Goal: Information Seeking & Learning: Learn about a topic

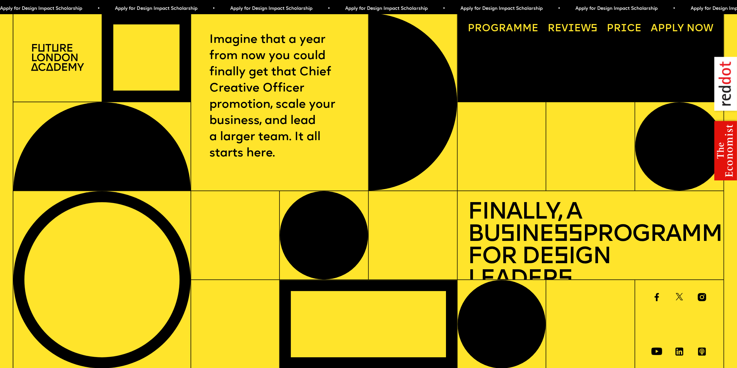
click at [620, 27] on link "Price" at bounding box center [624, 29] width 45 height 20
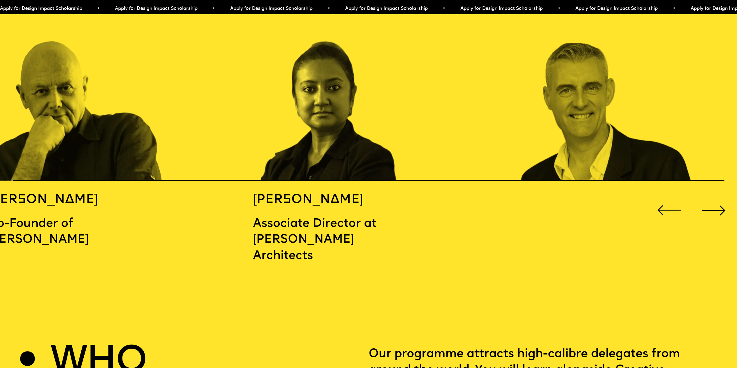
scroll to position [1175, 0]
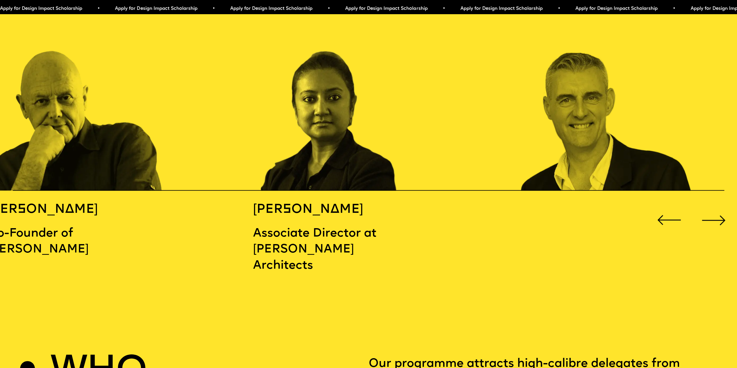
click at [719, 215] on div "Next slide" at bounding box center [714, 221] width 30 height 30
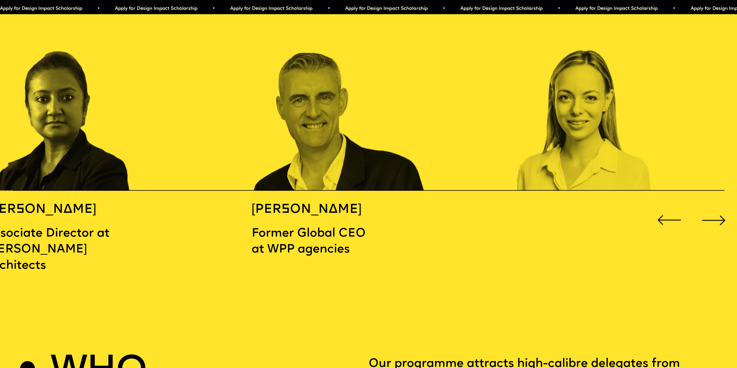
click at [719, 215] on div "Next slide" at bounding box center [714, 221] width 30 height 30
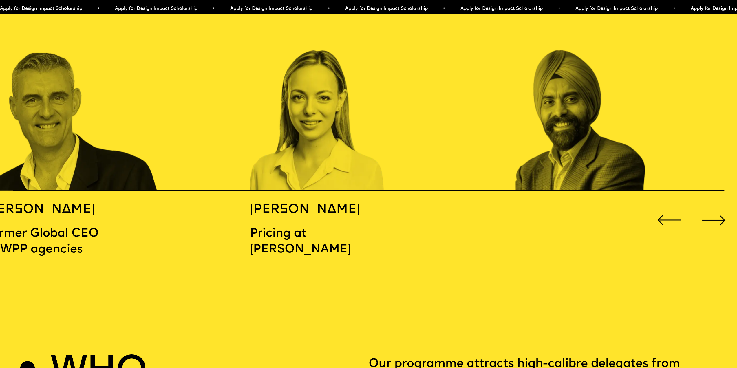
click at [720, 215] on div "Next slide" at bounding box center [714, 221] width 30 height 30
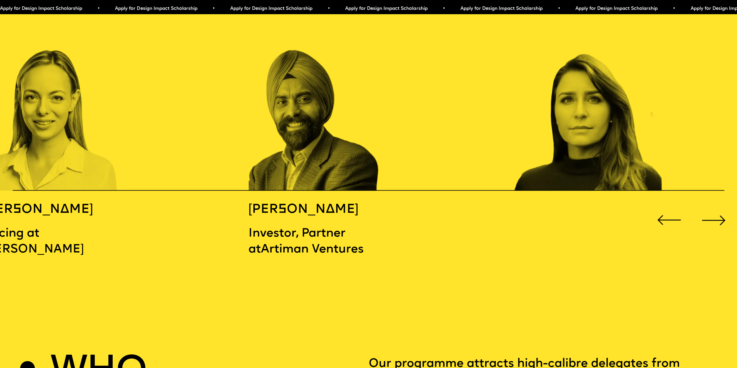
click at [714, 212] on div "Next slide" at bounding box center [714, 221] width 30 height 30
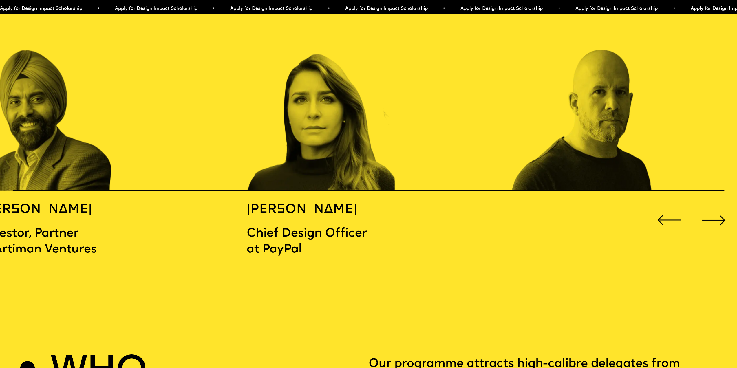
click at [714, 212] on div "Next slide" at bounding box center [714, 221] width 30 height 30
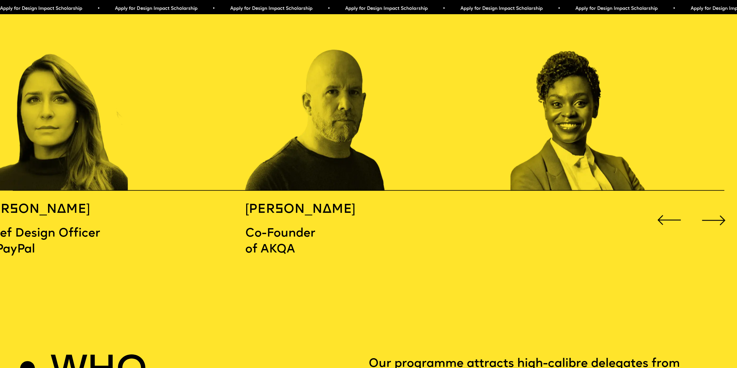
click at [714, 212] on div "Next slide" at bounding box center [714, 221] width 30 height 30
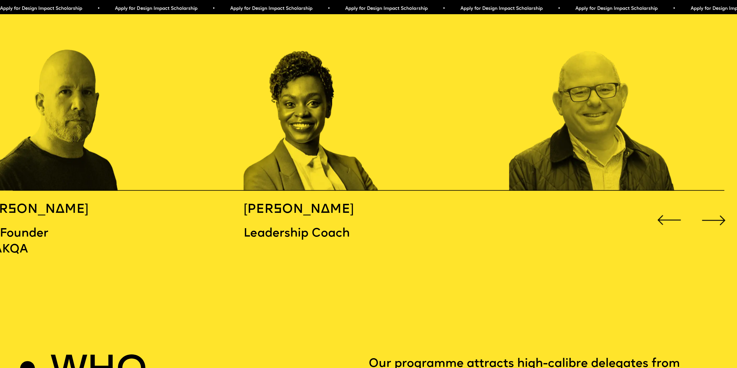
click at [714, 212] on div "Next slide" at bounding box center [714, 221] width 30 height 30
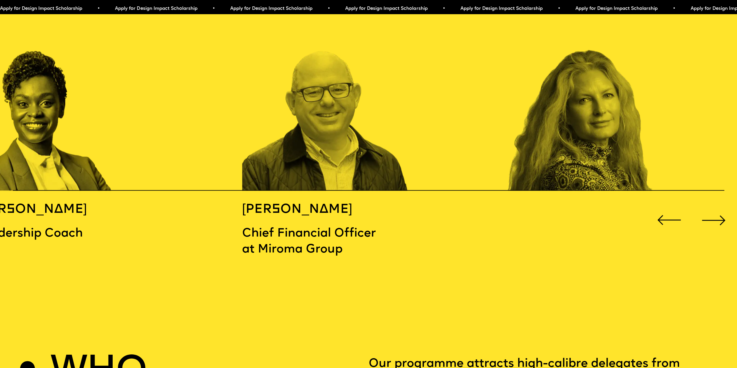
click at [714, 212] on div "Next slide" at bounding box center [714, 221] width 30 height 30
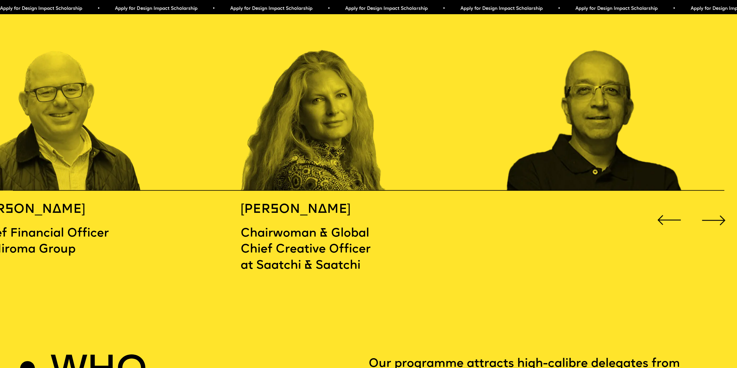
click at [714, 212] on div "Next slide" at bounding box center [714, 221] width 30 height 30
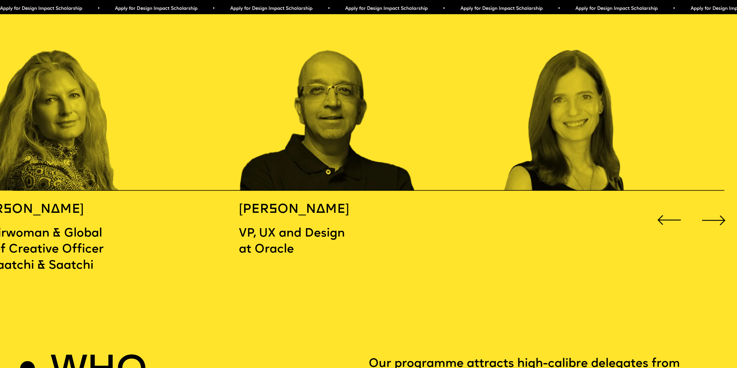
click at [714, 212] on div "Next slide" at bounding box center [714, 221] width 30 height 30
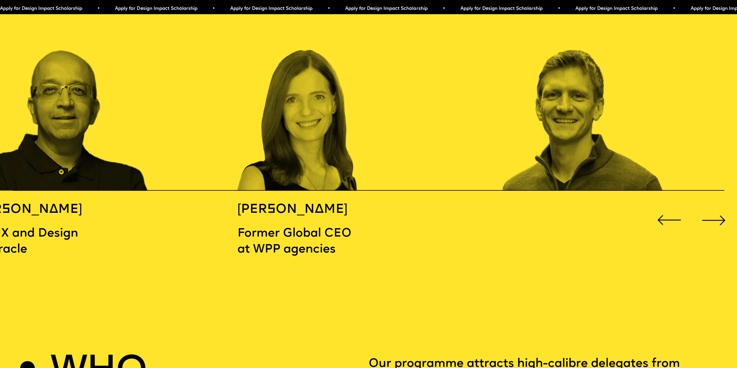
click at [714, 212] on div "Next slide" at bounding box center [714, 221] width 30 height 30
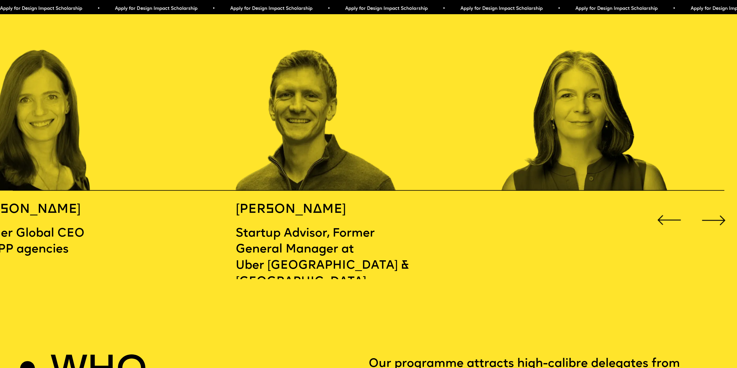
click at [714, 212] on div "Next slide" at bounding box center [714, 221] width 30 height 30
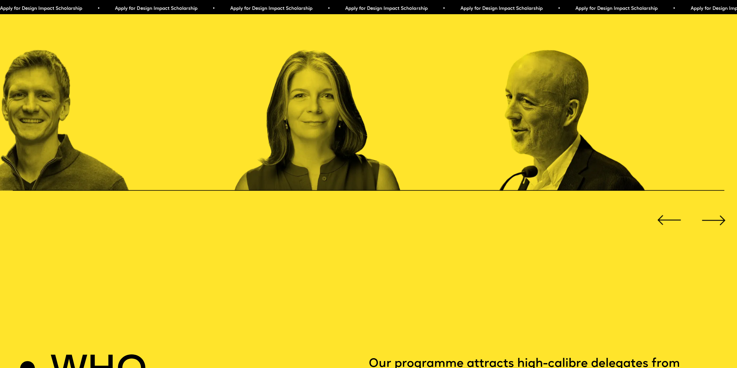
click at [713, 212] on div "Next slide" at bounding box center [714, 221] width 30 height 30
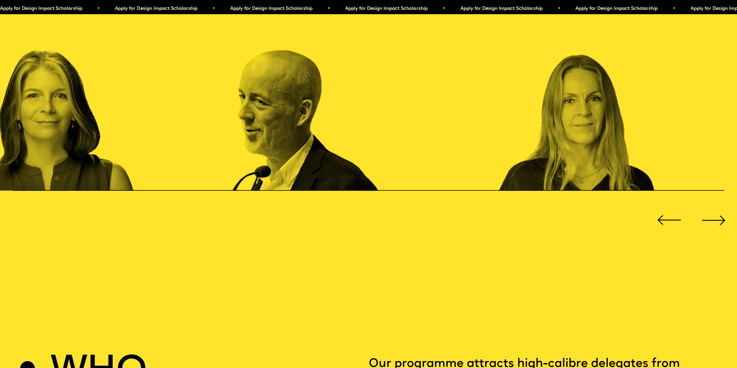
click at [713, 212] on div "Next slide" at bounding box center [714, 221] width 30 height 30
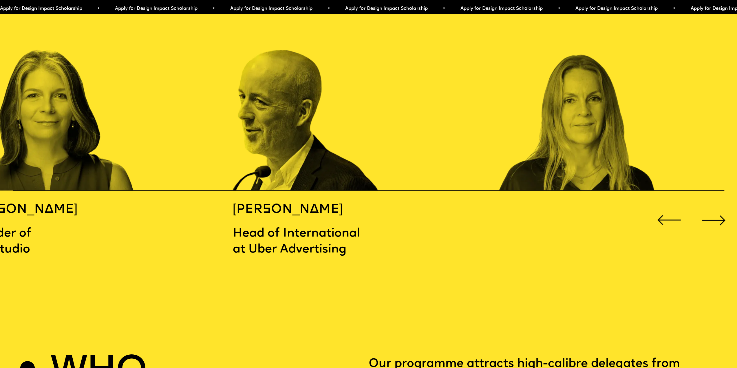
click at [713, 212] on div "Next slide" at bounding box center [714, 221] width 30 height 30
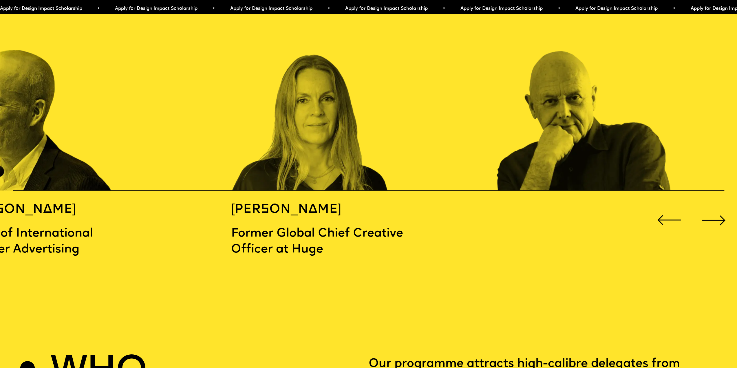
click at [713, 212] on div "Next slide" at bounding box center [714, 221] width 30 height 30
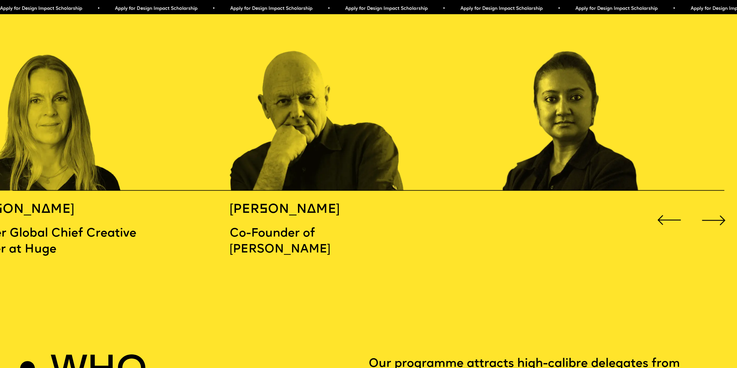
click at [713, 212] on div "Next slide" at bounding box center [714, 221] width 30 height 30
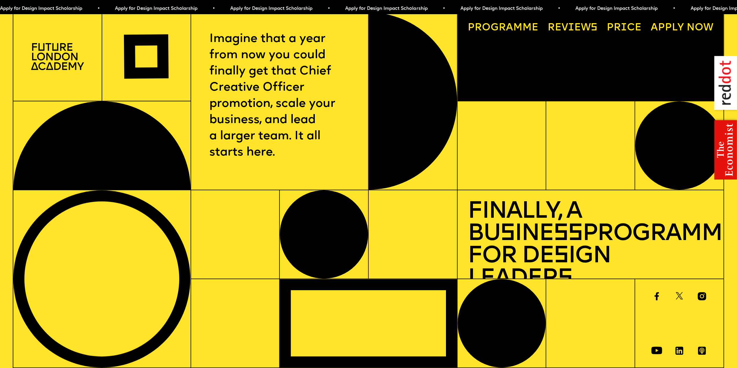
scroll to position [0, 0]
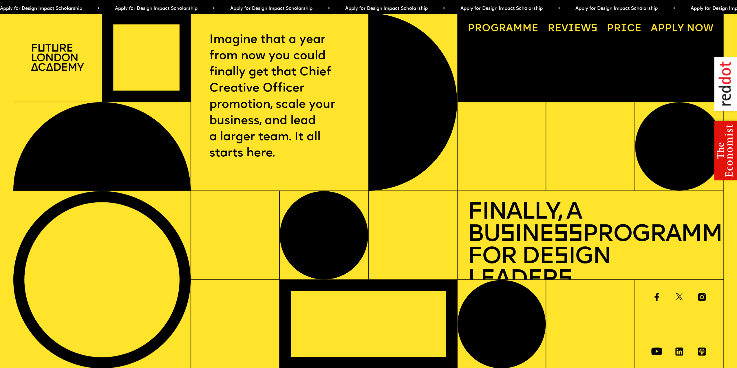
click at [519, 32] on link "Progr a mme" at bounding box center [503, 29] width 81 height 20
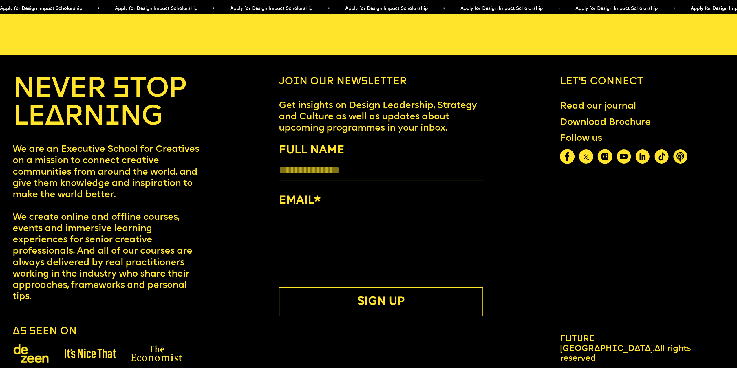
scroll to position [4145, 0]
